Goal: Communication & Community: Share content

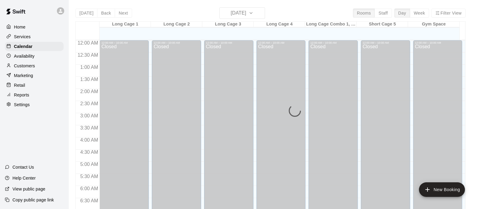
scroll to position [278, 0]
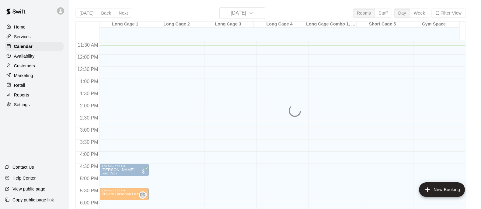
click at [104, 10] on div "Today Back Next Wednesday Oct 15 Rooms Staff Day Week Filter View Long Cage 1 1…" at bounding box center [270, 111] width 390 height 209
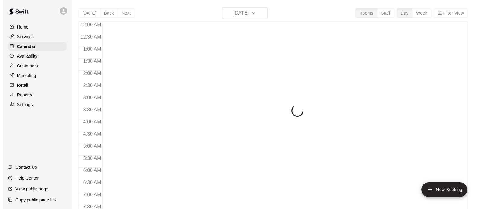
scroll to position [282, 0]
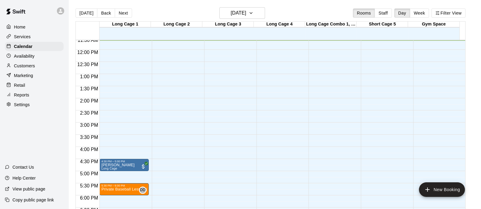
drag, startPoint x: 106, startPoint y: 14, endPoint x: 106, endPoint y: 19, distance: 5.8
click at [106, 14] on button "Back" at bounding box center [106, 13] width 18 height 9
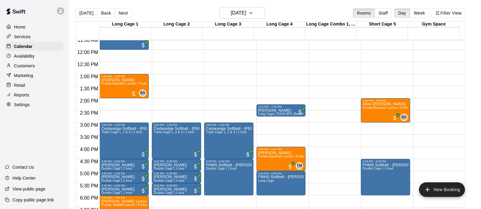
click at [374, 107] on span "Private Baseball Lesson | Professional or Collegiate Level Coach | 1 hour" at bounding box center [415, 107] width 106 height 3
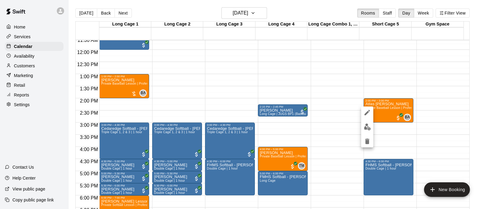
click at [367, 127] on img "edit" at bounding box center [367, 127] width 7 height 7
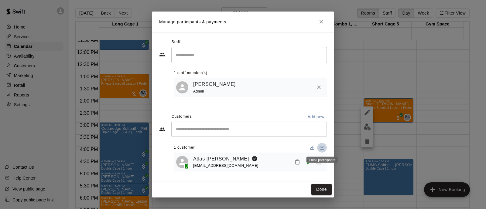
click at [322, 146] on icon "Email participants" at bounding box center [322, 148] width 5 height 5
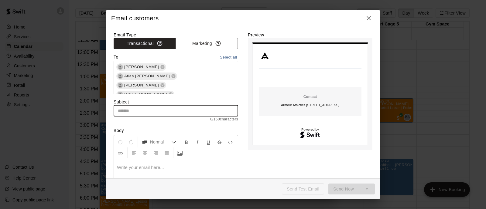
click at [143, 106] on input "text" at bounding box center [176, 111] width 125 height 11
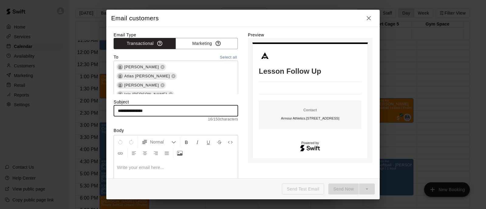
type input "**********"
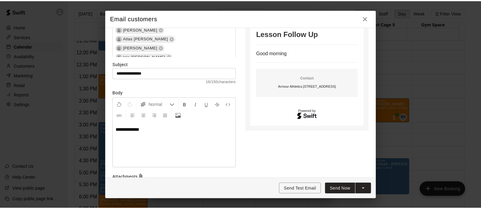
scroll to position [0, 0]
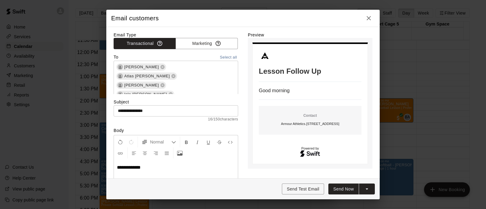
click at [368, 16] on icon "button" at bounding box center [369, 18] width 4 height 4
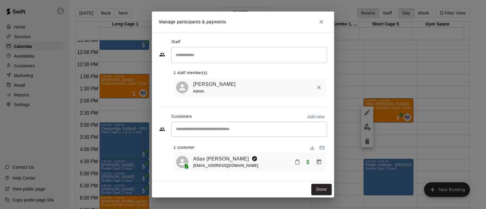
click at [224, 159] on link "Atlas [PERSON_NAME]" at bounding box center [221, 159] width 56 height 8
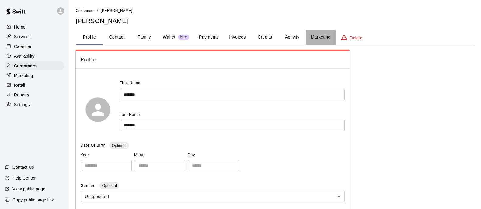
click at [310, 39] on button "Marketing" at bounding box center [320, 37] width 29 height 15
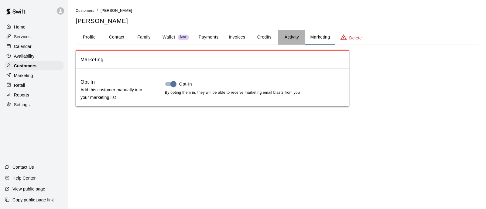
click at [296, 35] on button "Activity" at bounding box center [291, 37] width 27 height 15
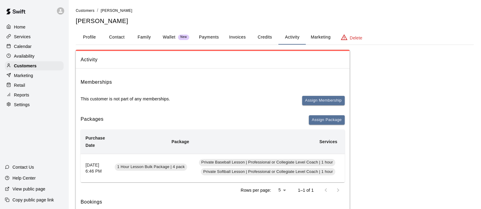
click at [262, 34] on button "Credits" at bounding box center [264, 37] width 27 height 15
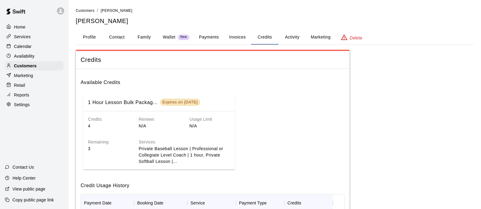
click at [89, 16] on div "Customers / [PERSON_NAME] [PERSON_NAME]" at bounding box center [275, 16] width 398 height 18
click at [88, 12] on span "Customers" at bounding box center [85, 11] width 19 height 4
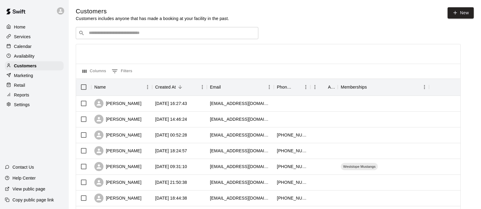
click at [28, 46] on p "Calendar" at bounding box center [23, 46] width 18 height 6
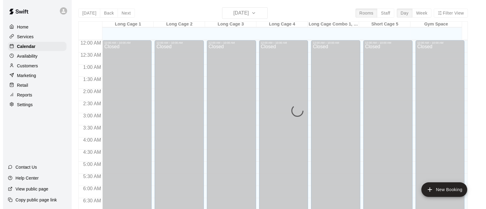
scroll to position [283, 0]
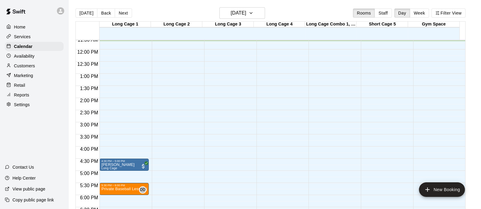
click at [101, 12] on button "Back" at bounding box center [106, 13] width 18 height 9
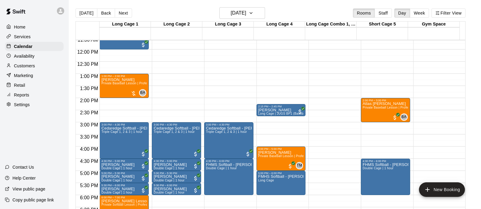
click at [384, 109] on span "Private Baseball Lesson | Professional or Collegiate Level Coach | 1 hour" at bounding box center [415, 107] width 106 height 3
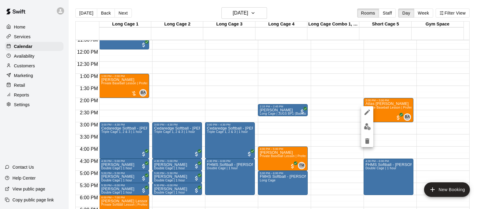
click at [368, 125] on img "edit" at bounding box center [367, 126] width 7 height 7
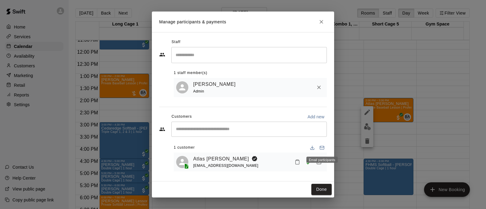
click at [322, 149] on icon "Email participants" at bounding box center [322, 148] width 5 height 5
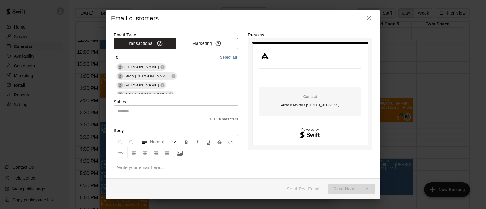
click at [174, 99] on div "Subject ​ 0 / 150 characters" at bounding box center [176, 110] width 125 height 23
click at [174, 106] on input "text" at bounding box center [176, 111] width 125 height 11
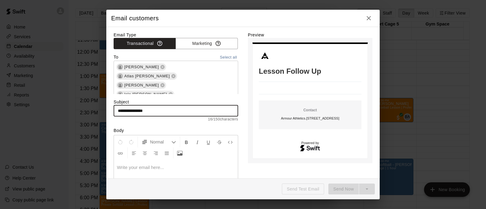
type input "**********"
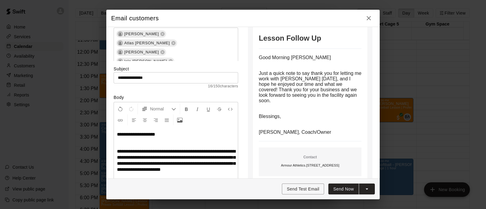
scroll to position [0, 0]
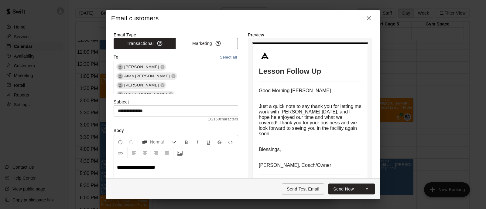
click at [176, 74] on icon at bounding box center [173, 76] width 5 height 5
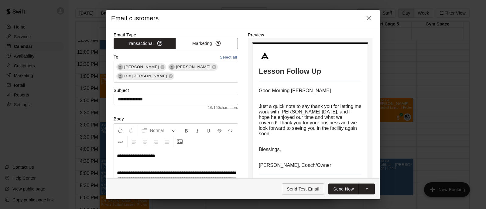
click at [213, 66] on icon at bounding box center [215, 67] width 4 height 4
click at [173, 74] on icon at bounding box center [170, 76] width 5 height 5
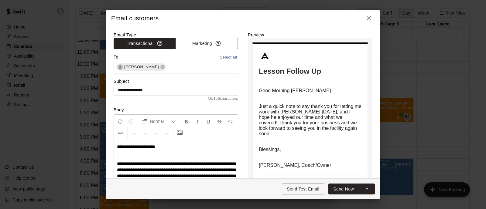
drag, startPoint x: 232, startPoint y: 56, endPoint x: 229, endPoint y: 59, distance: 4.3
click at [231, 56] on button "Select all" at bounding box center [228, 57] width 19 height 7
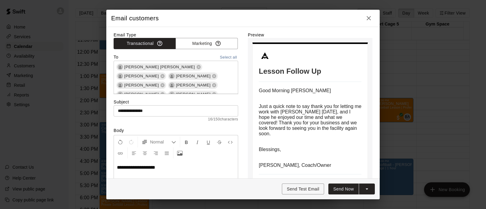
click at [228, 38] on label "Email Type" at bounding box center [176, 35] width 125 height 6
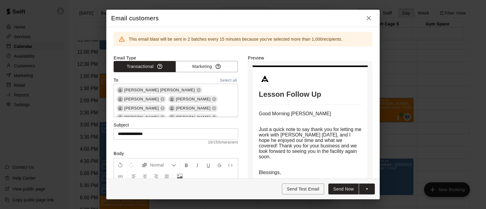
click at [197, 89] on icon at bounding box center [199, 90] width 4 height 4
click at [149, 89] on span "[PERSON_NAME]" at bounding box center [142, 90] width 40 height 6
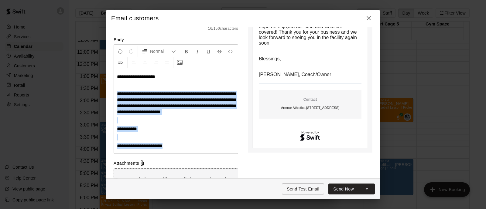
scroll to position [5258, 0]
drag, startPoint x: 173, startPoint y: 148, endPoint x: 116, endPoint y: 94, distance: 78.9
click at [88, 95] on div "Email customers This email blast will be sent in 2 batches every 15 minutes bec…" at bounding box center [243, 104] width 486 height 209
click at [178, 147] on p "**********" at bounding box center [176, 146] width 118 height 6
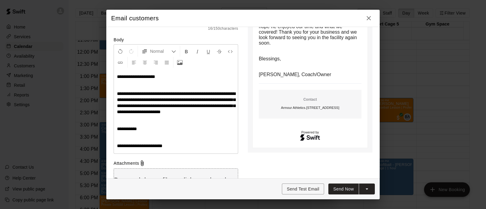
drag, startPoint x: 143, startPoint y: 80, endPoint x: 139, endPoint y: 80, distance: 4.0
click at [143, 80] on div "**********" at bounding box center [176, 111] width 124 height 85
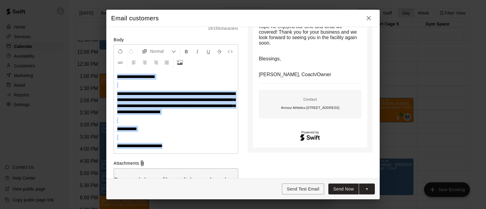
drag, startPoint x: 117, startPoint y: 75, endPoint x: 179, endPoint y: 150, distance: 97.4
click at [179, 150] on div "**********" at bounding box center [176, 111] width 124 height 85
copy div "**********"
click at [368, 18] on icon "button" at bounding box center [368, 18] width 7 height 7
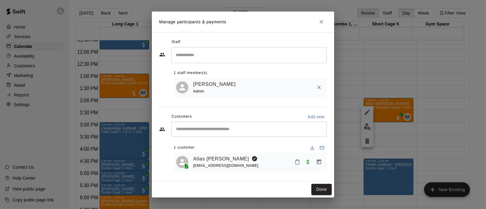
scroll to position [91, 0]
click at [320, 147] on icon "Email participants" at bounding box center [322, 148] width 5 height 5
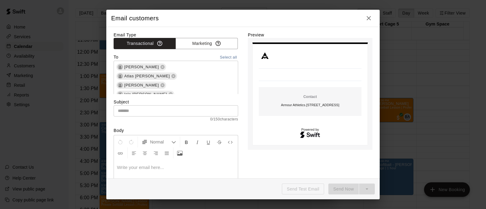
click at [173, 93] on icon at bounding box center [171, 95] width 4 height 4
click at [176, 74] on icon at bounding box center [173, 76] width 5 height 5
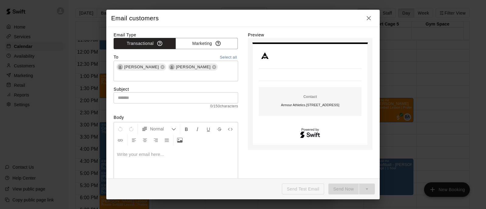
click at [148, 96] on input "text" at bounding box center [176, 97] width 125 height 11
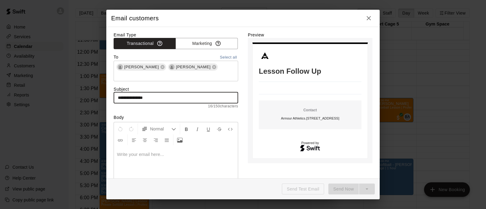
type input "**********"
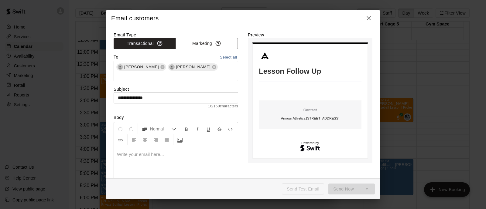
scroll to position [85, 0]
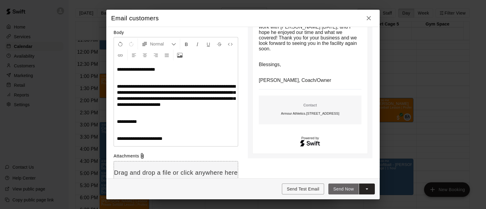
click at [345, 185] on button "Send Now" at bounding box center [344, 189] width 30 height 11
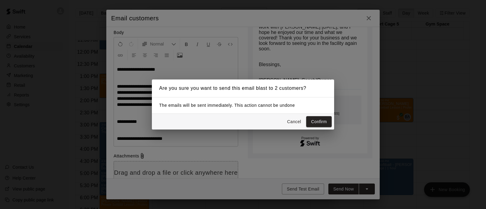
click at [320, 121] on button "Confirm" at bounding box center [319, 121] width 26 height 11
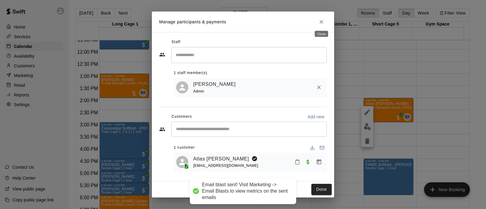
click at [322, 21] on icon "Close" at bounding box center [322, 22] width 6 height 6
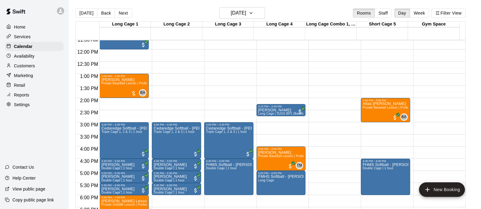
click at [119, 88] on div "[PERSON_NAME] Private Baseball Lesson | Professional or Collegiate Level Coach …" at bounding box center [124, 182] width 46 height 209
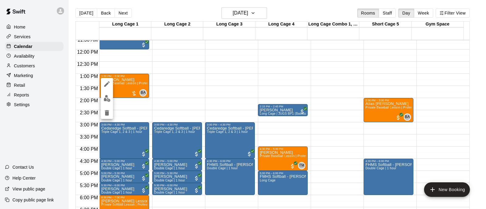
click at [105, 96] on img "edit" at bounding box center [107, 98] width 7 height 7
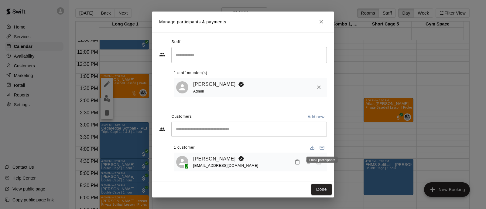
click at [322, 146] on icon "Email participants" at bounding box center [322, 148] width 5 height 5
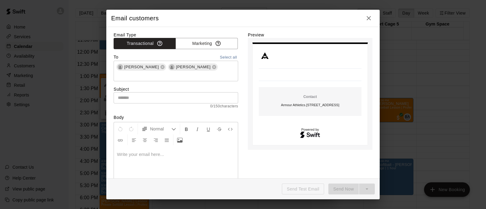
click at [213, 67] on icon at bounding box center [215, 67] width 4 height 4
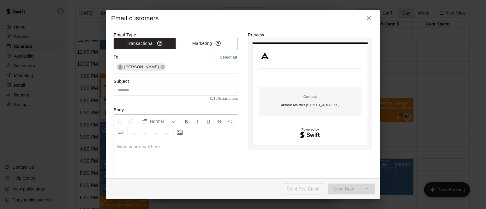
click at [141, 88] on input "text" at bounding box center [176, 90] width 125 height 11
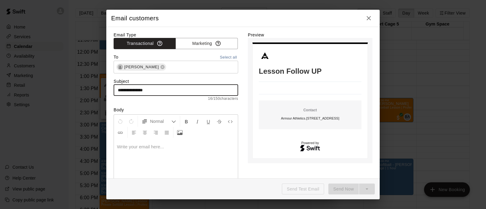
type input "**********"
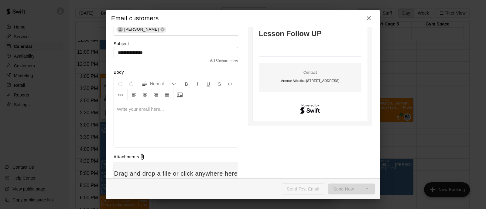
click at [152, 124] on div at bounding box center [176, 125] width 124 height 46
paste div
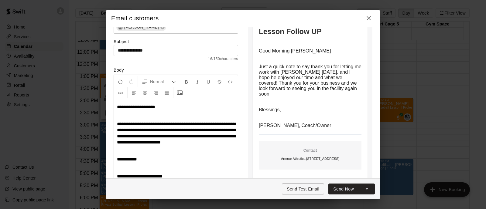
click at [151, 107] on span "**********" at bounding box center [136, 107] width 38 height 5
click at [130, 130] on span "**********" at bounding box center [176, 133] width 119 height 23
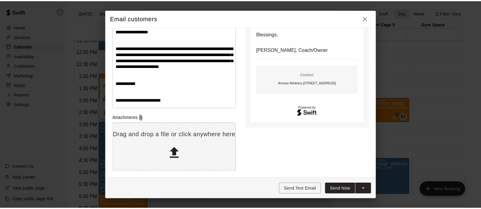
scroll to position [116, 0]
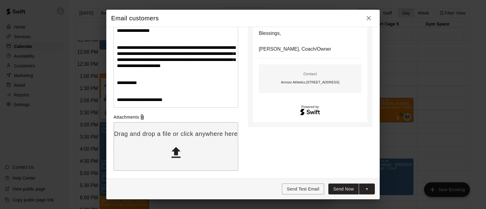
click at [348, 187] on button "Send Now" at bounding box center [344, 189] width 30 height 11
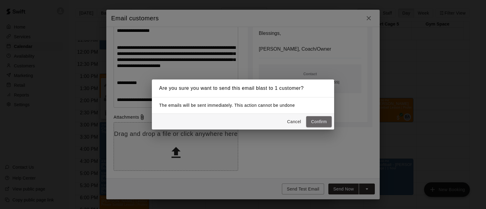
click at [330, 116] on button "Confirm" at bounding box center [319, 121] width 26 height 11
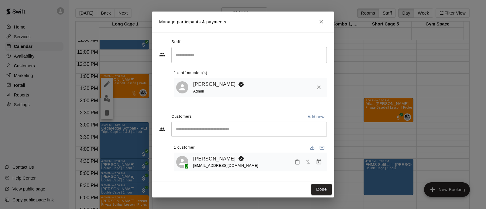
click at [319, 21] on icon "Close" at bounding box center [322, 22] width 6 height 6
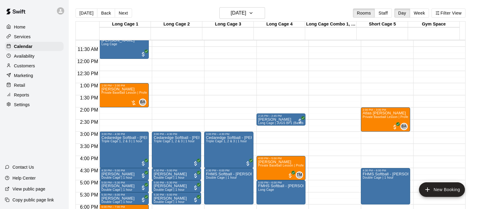
scroll to position [321, 0]
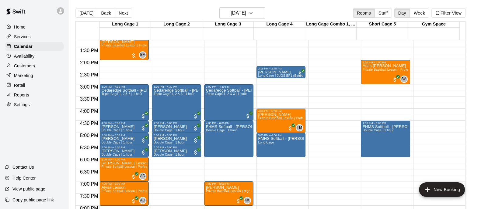
click at [127, 16] on button "Next" at bounding box center [123, 13] width 17 height 9
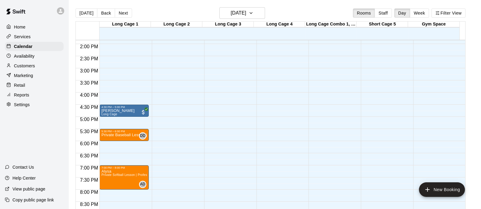
scroll to position [359, 0]
